Goal: Task Accomplishment & Management: Complete application form

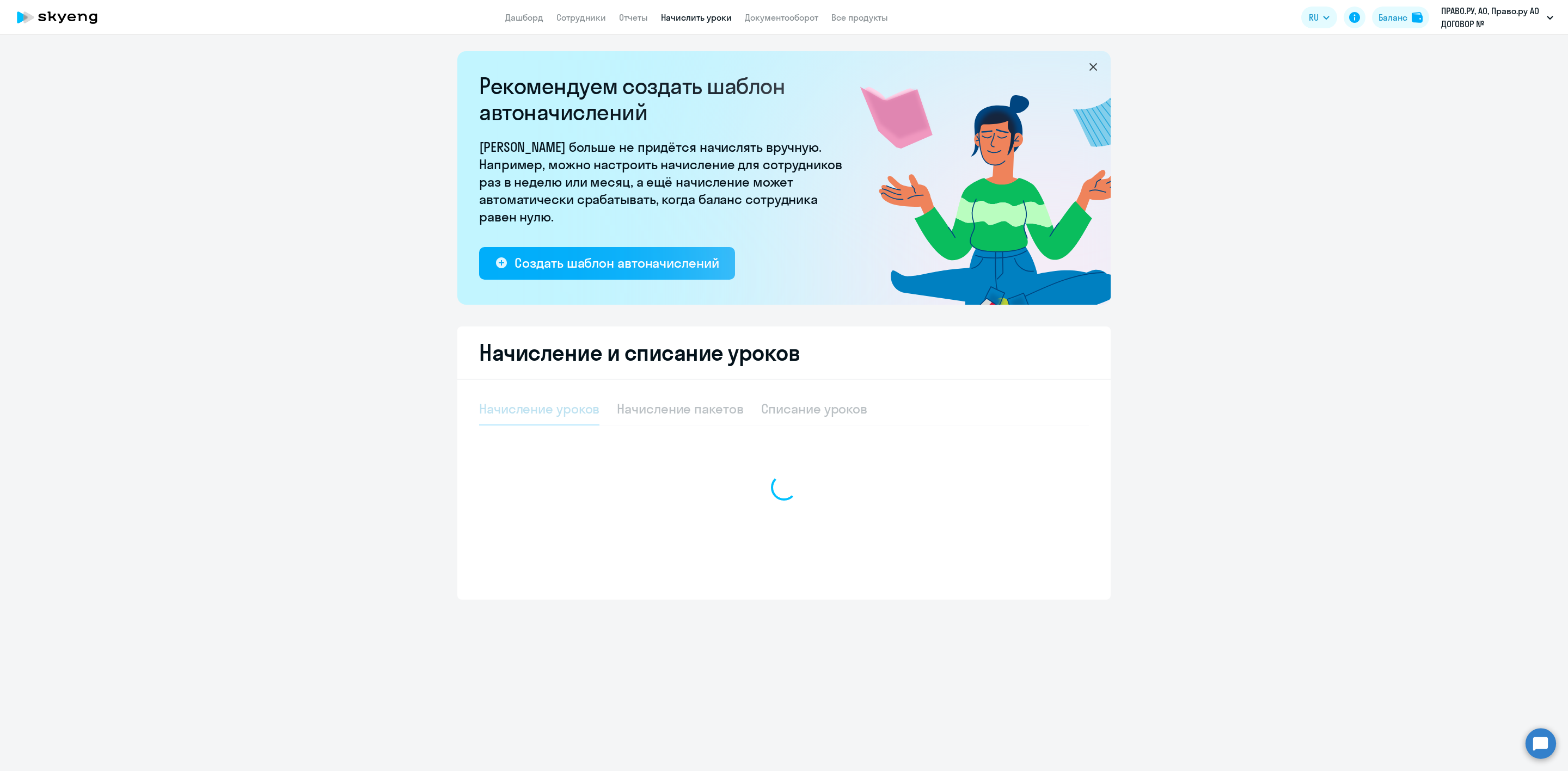
select select "10"
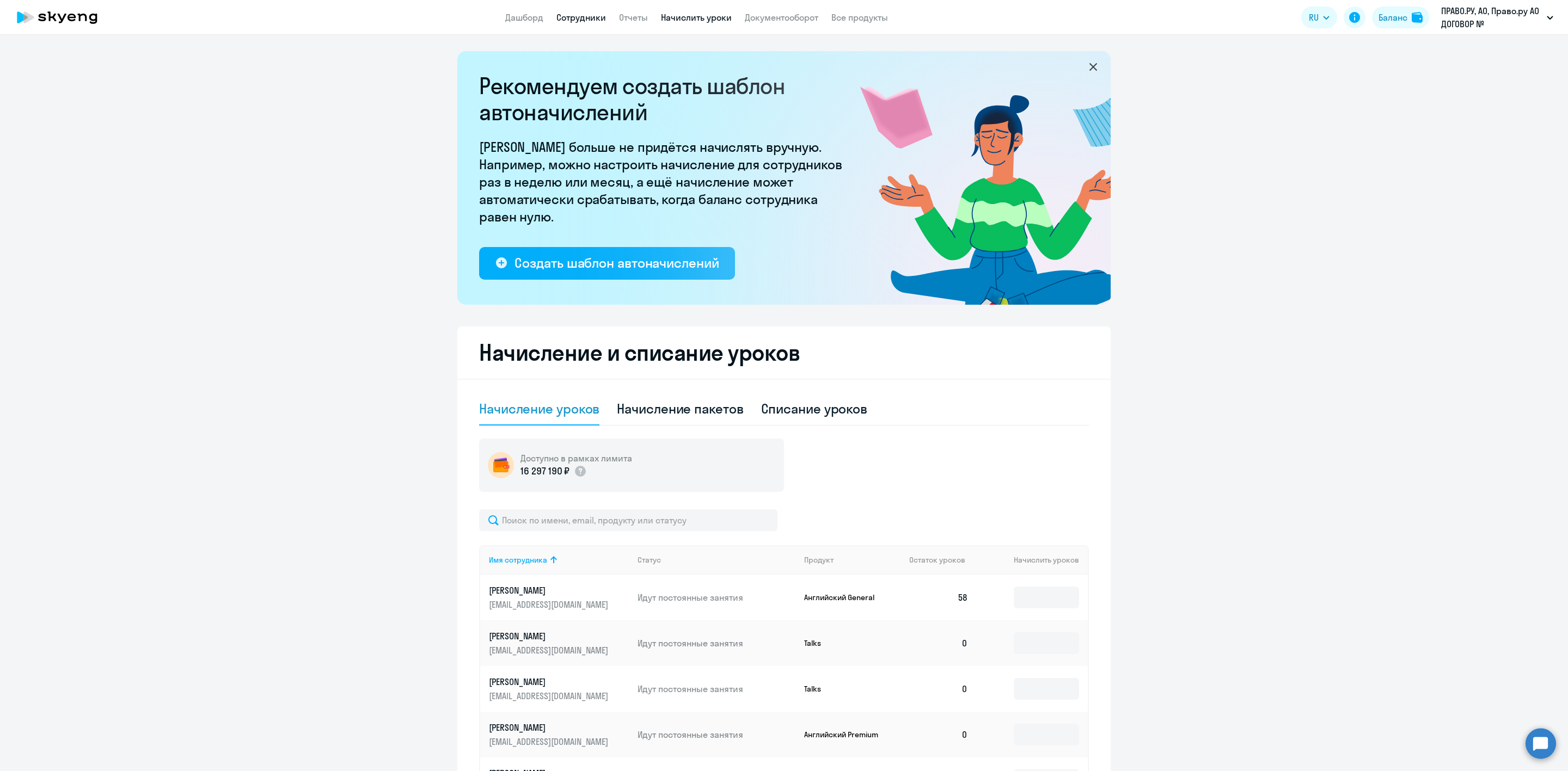
click at [579, 15] on link "Сотрудники" at bounding box center [581, 17] width 49 height 11
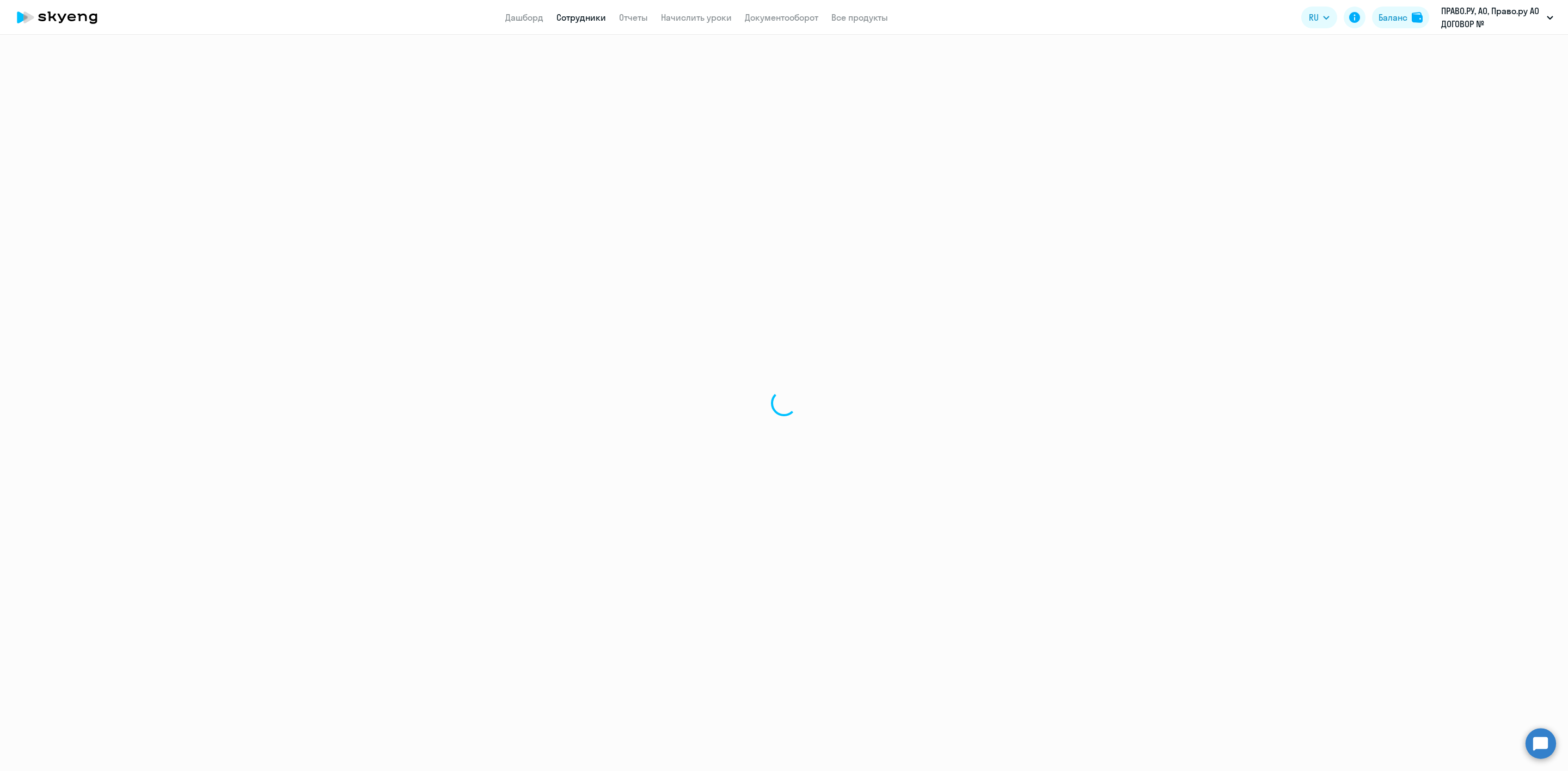
select select "30"
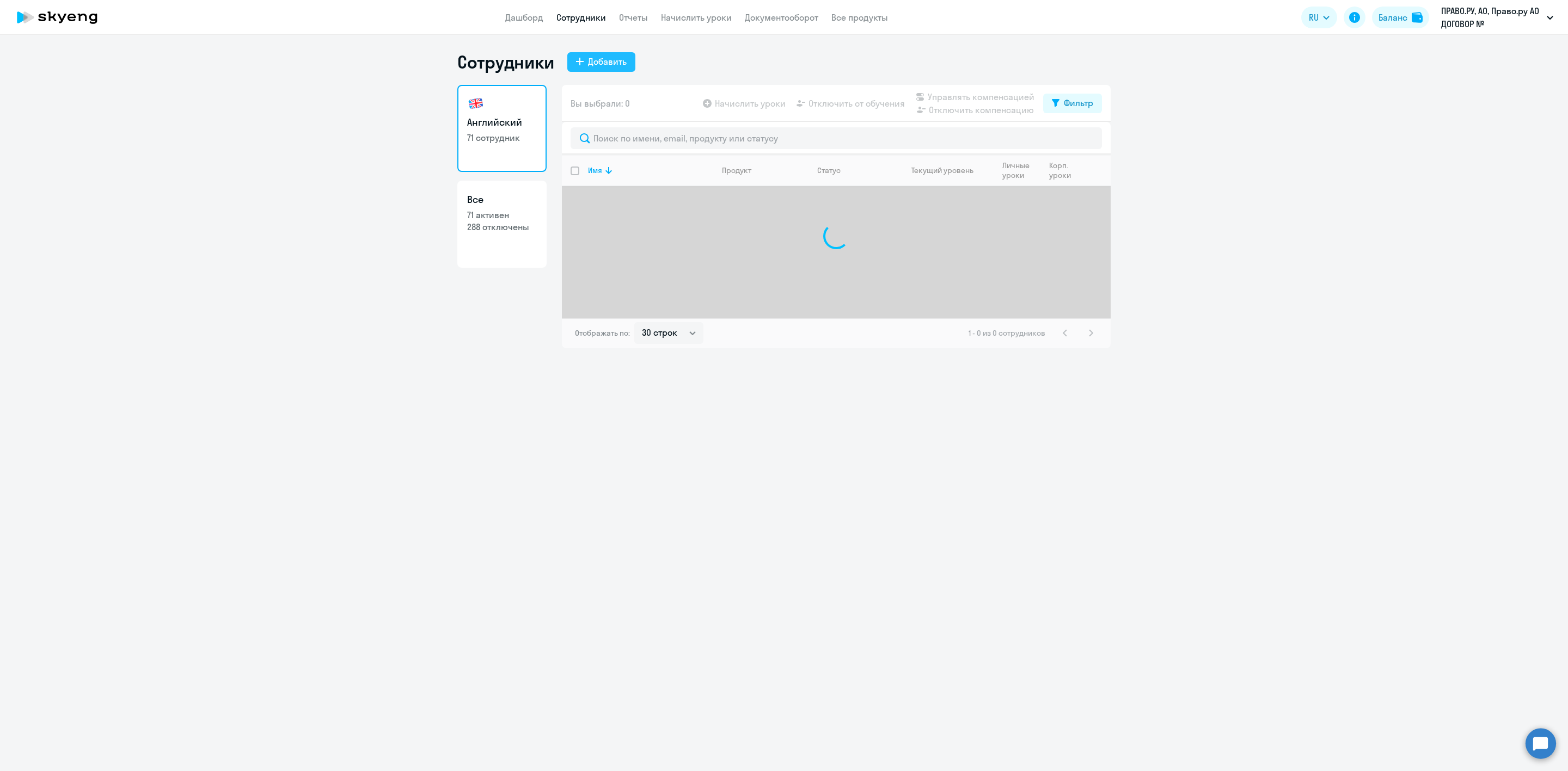
click at [585, 66] on button "Добавить" at bounding box center [600, 62] width 68 height 19
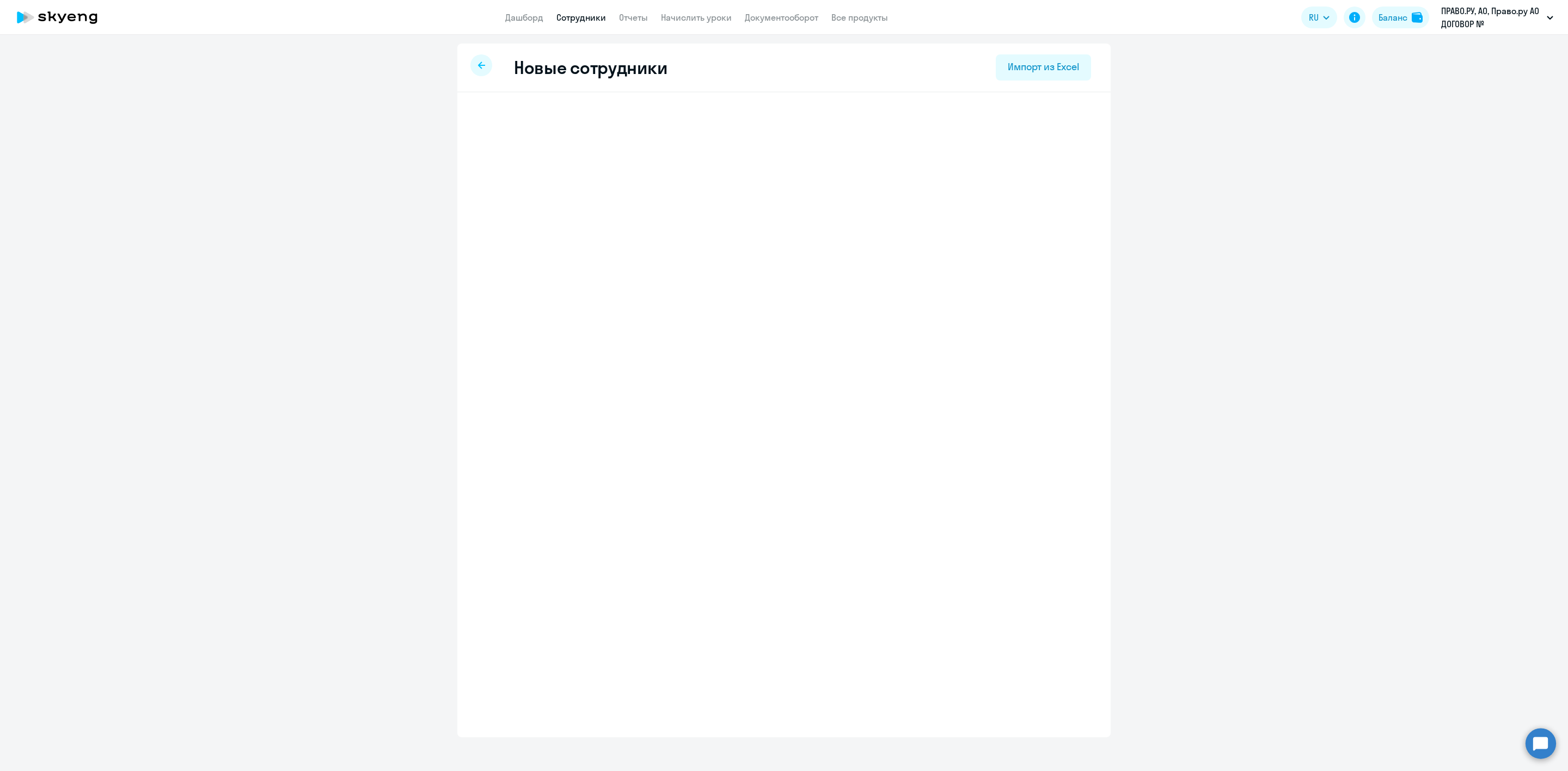
select select "english_adult_not_native_speaker"
select select "3"
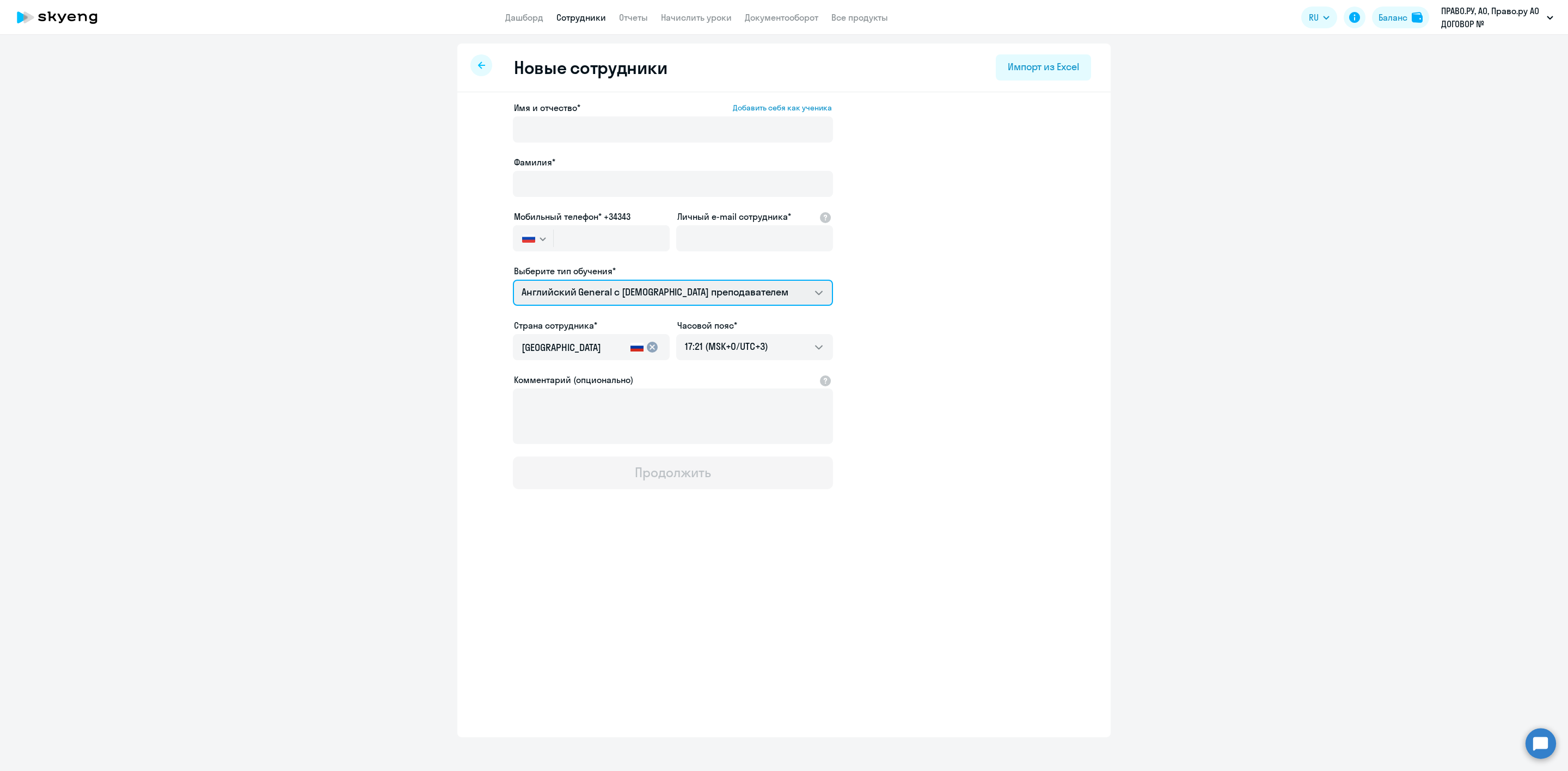
click at [693, 295] on select "COMMON.SERVICE_TITLE.LONG.[DEMOGRAPHIC_DATA] COMMON.SERVICE_TITLE.LONG.[DEMOGRA…" at bounding box center [672, 292] width 320 height 26
